Goal: Task Accomplishment & Management: Manage account settings

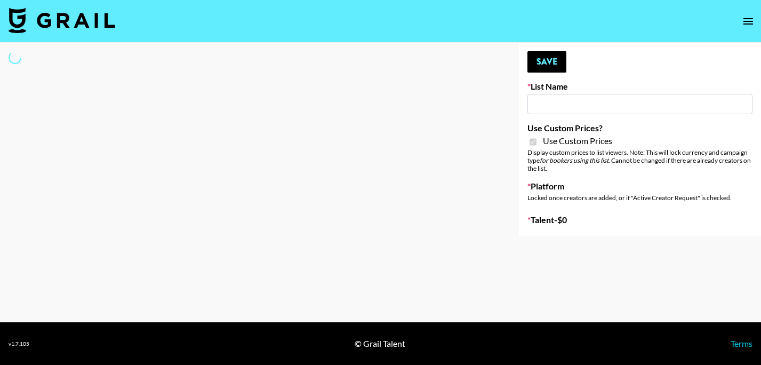
select select "Brand"
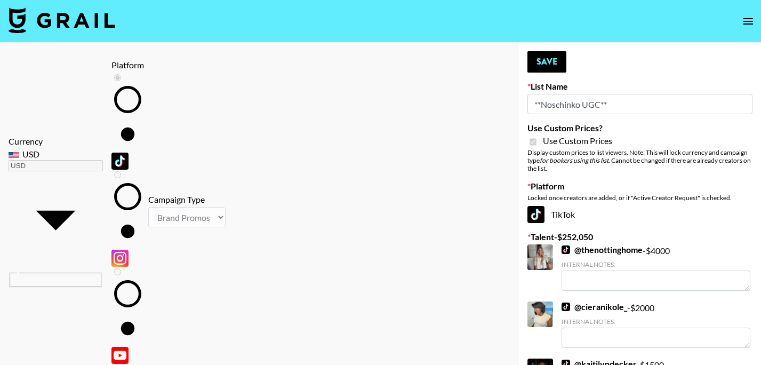
type input "**Noschinko UGC**"
checkbox input "true"
click at [566, 102] on input "**Noschinko UGC**" at bounding box center [639, 104] width 225 height 20
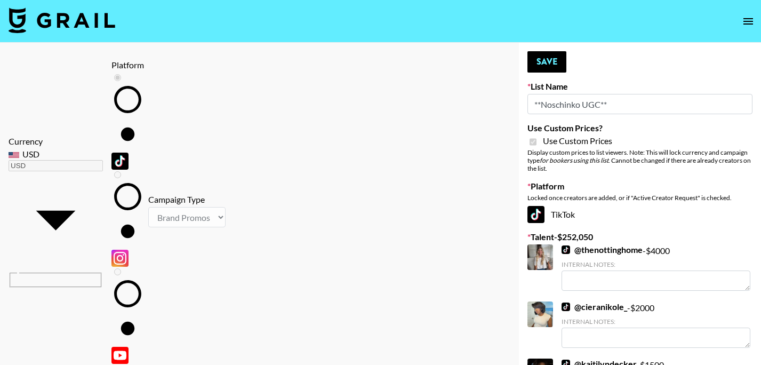
type input "dylantroes"
checkbox input "true"
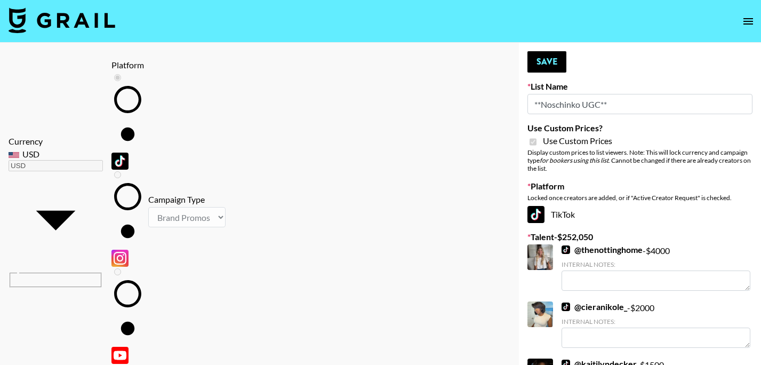
type input "10000"
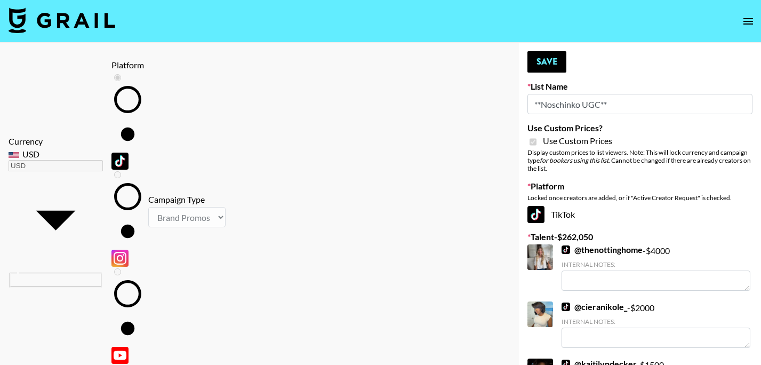
click at [537, 71] on button "Save" at bounding box center [546, 61] width 39 height 21
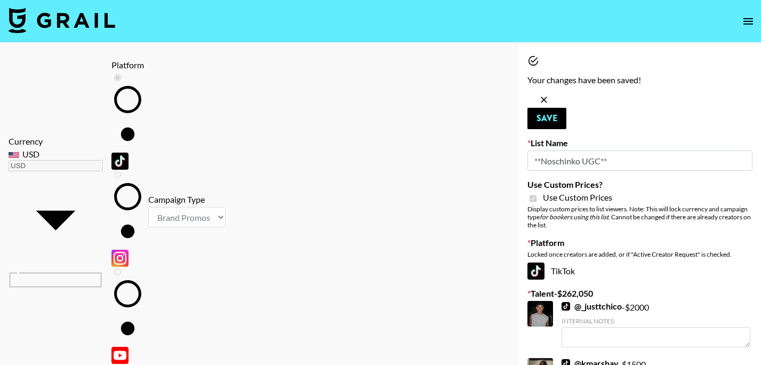
type input "skerbie"
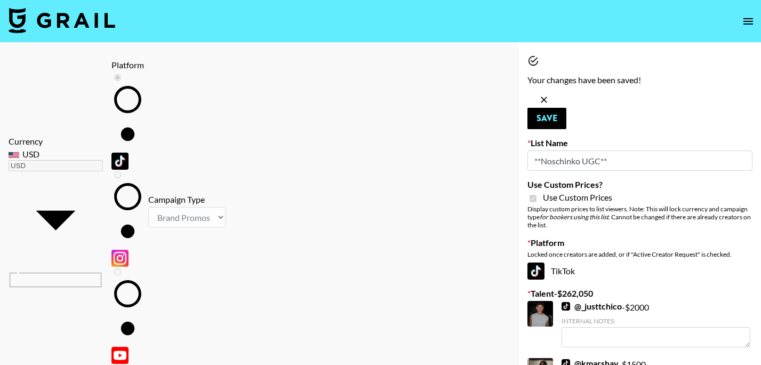
checkbox input "true"
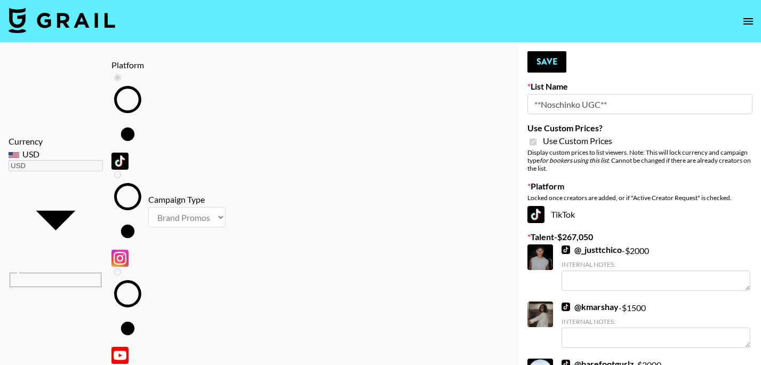
type input "5000"
click at [531, 66] on button "Save" at bounding box center [546, 61] width 39 height 21
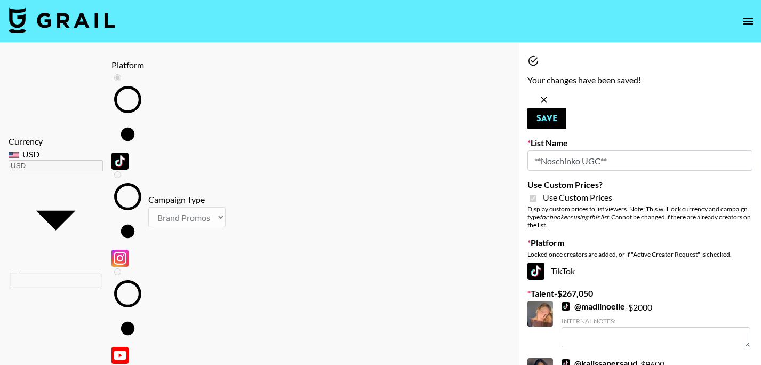
type input "endometr"
